Goal: Task Accomplishment & Management: Manage account settings

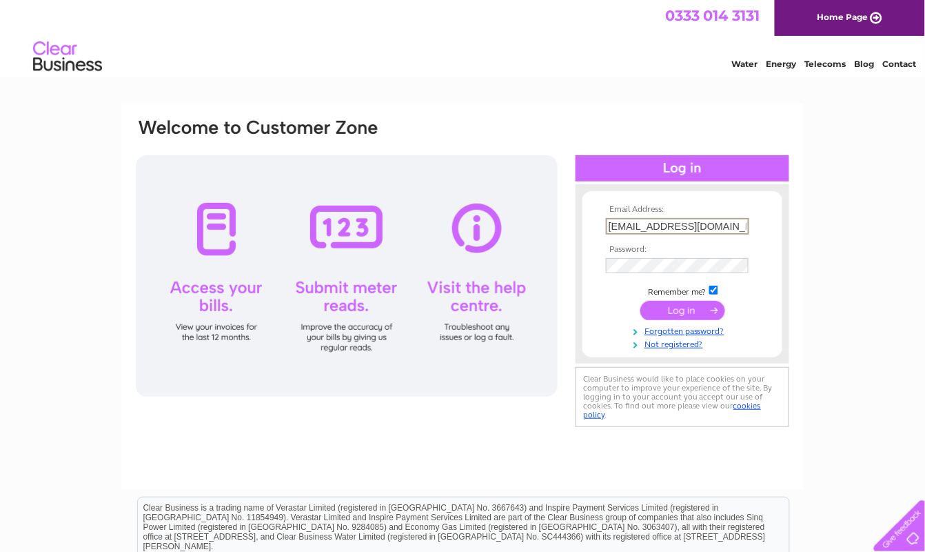
type input "kunal@parmarshoes.com"
click at [649, 304] on input "submit" at bounding box center [683, 308] width 85 height 19
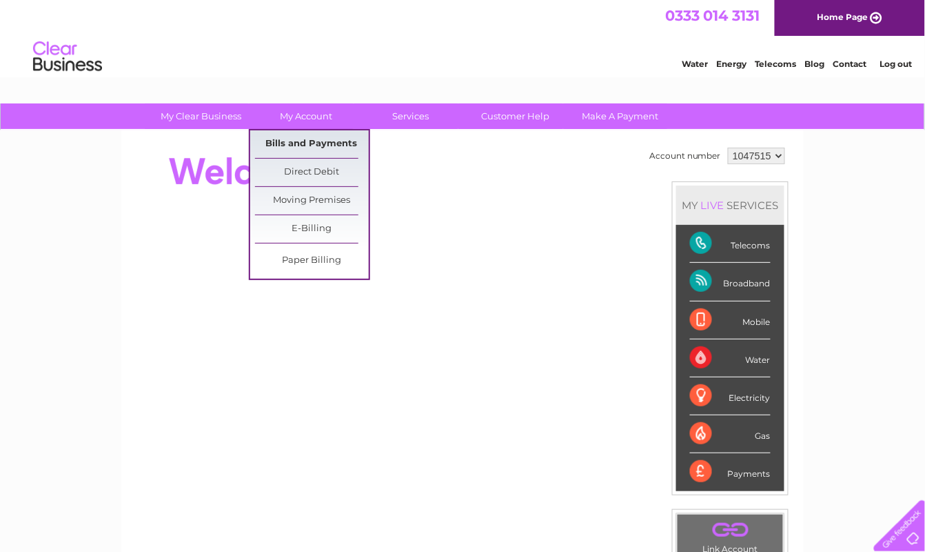
click at [299, 139] on link "Bills and Payments" at bounding box center [312, 144] width 114 height 28
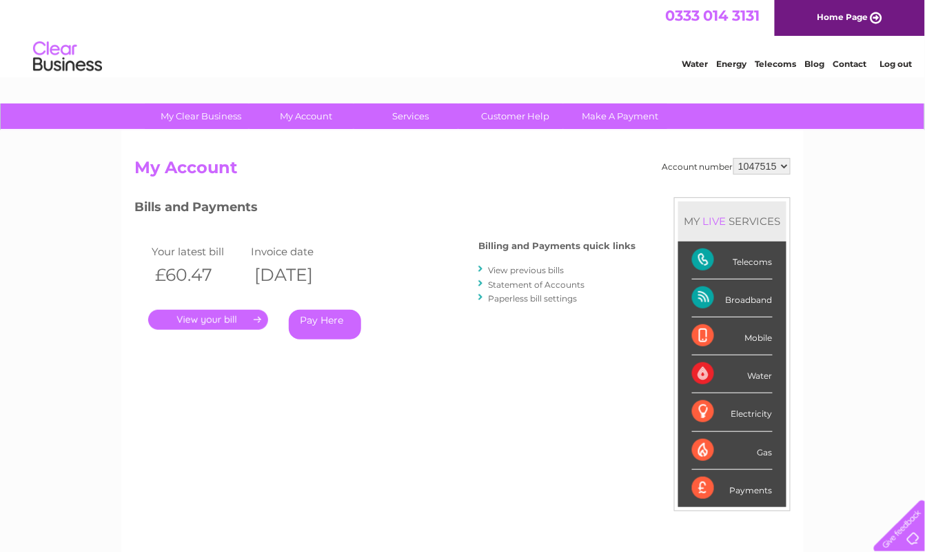
click at [219, 317] on link "." at bounding box center [208, 320] width 120 height 20
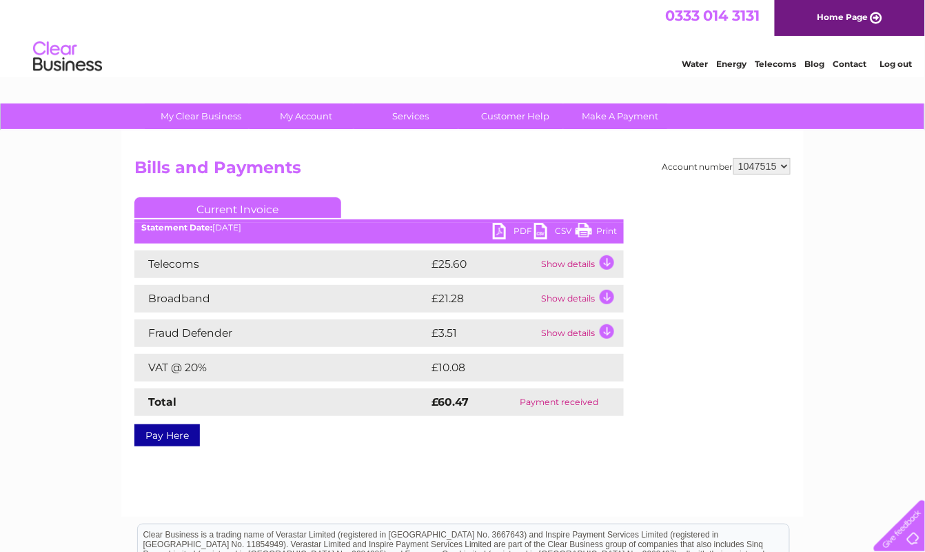
click at [519, 232] on link "PDF" at bounding box center [513, 233] width 41 height 20
